Goal: Find specific page/section: Find specific page/section

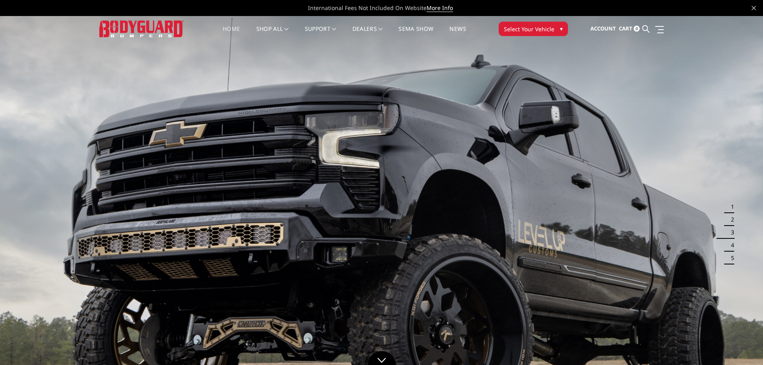
click at [543, 24] on button "Select Your Vehicle ▾" at bounding box center [533, 29] width 69 height 14
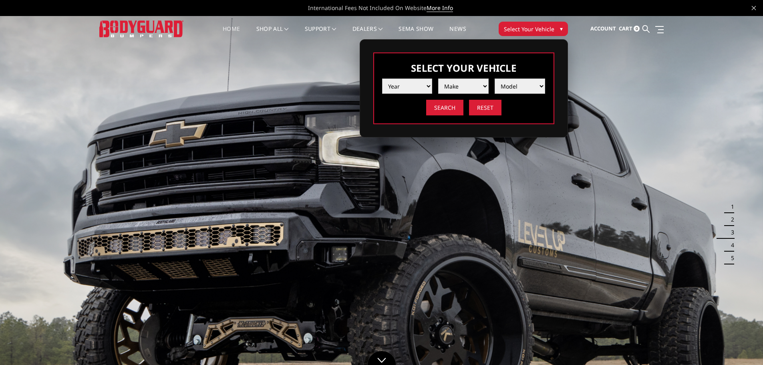
click at [417, 85] on select "Year 2025 2024 2023 2022 2021 2020 2019 2018 2017 2016 2015 2014 2013 2012 2011…" at bounding box center [407, 85] width 50 height 15
select select "yr_2016"
click at [382, 78] on select "Year 2025 2024 2023 2022 2021 2020 2019 2018 2017 2016 2015 2014 2013 2012 2011…" at bounding box center [407, 85] width 50 height 15
click at [462, 93] on div "Year 2025 2024 2023 2022 2021 2020 2019 2018 2017 2016 2015 2014 2013 2012 2011…" at bounding box center [463, 93] width 163 height 43
click at [467, 86] on select "Make Chevrolet Ford GMC Nissan Ram Toyota" at bounding box center [463, 85] width 50 height 15
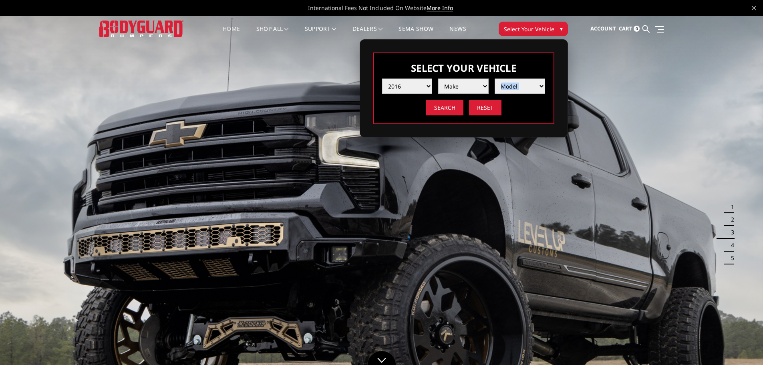
select select "mk_ford"
click at [438, 78] on select "Make Chevrolet Ford GMC Nissan Ram Toyota" at bounding box center [463, 85] width 50 height 15
click at [523, 86] on select "Model F150 F250 / F350 F450 F550" at bounding box center [520, 85] width 50 height 15
select select "md_f250-f350"
click at [495, 78] on select "Model F150 F250 / F350 F450 F550" at bounding box center [520, 85] width 50 height 15
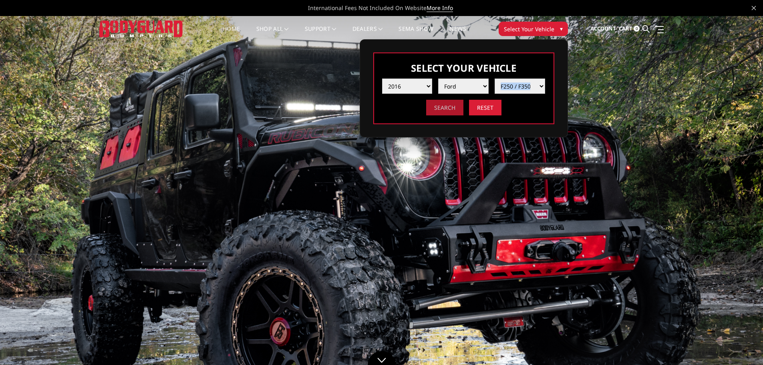
click at [440, 109] on input "Search" at bounding box center [444, 108] width 37 height 16
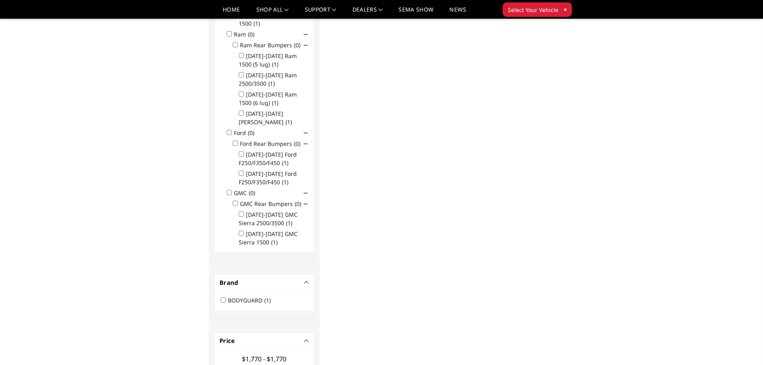
scroll to position [240, 0]
